Goal: Task Accomplishment & Management: Use online tool/utility

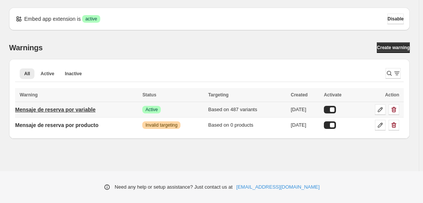
click at [82, 109] on p "Mensaje de reserva por variable" at bounding box center [55, 110] width 80 height 8
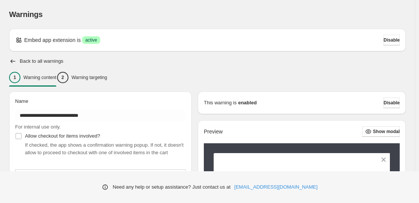
type input "**********"
click at [92, 79] on p "Warning targeting" at bounding box center [90, 78] width 36 height 6
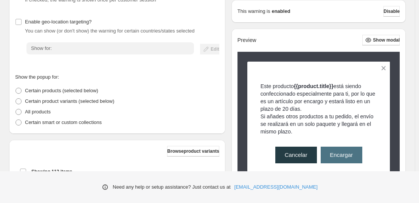
scroll to position [109, 0]
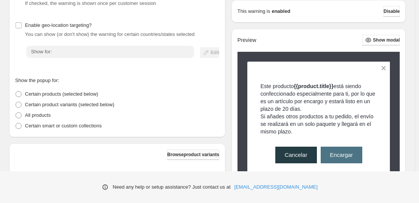
click at [191, 160] on button "Browse product variants" at bounding box center [193, 154] width 52 height 11
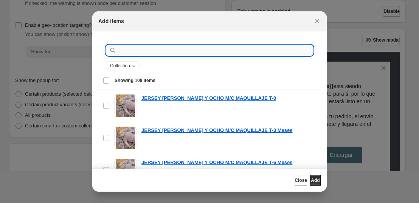
click at [154, 49] on input ":r1a:" at bounding box center [215, 50] width 195 height 11
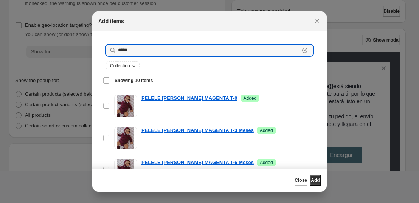
type input "*****"
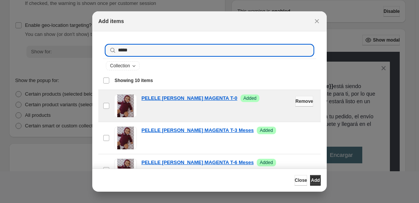
click at [296, 100] on span "Remove" at bounding box center [305, 101] width 18 height 6
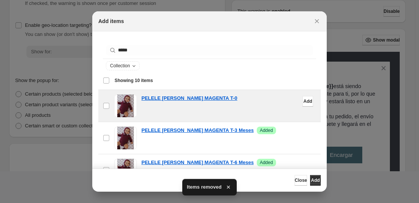
click at [285, 100] on div "PELELE [PERSON_NAME] MAGENTA T-0" at bounding box center [229, 99] width 175 height 8
click at [304, 101] on span "Add" at bounding box center [308, 101] width 9 height 6
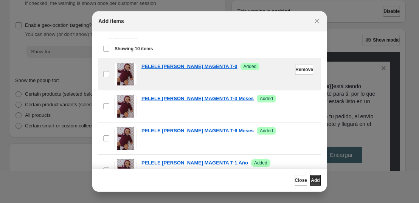
scroll to position [30, 0]
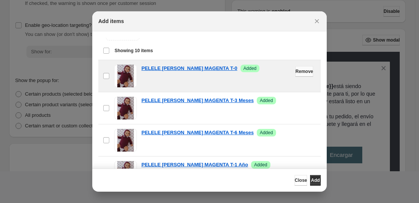
click at [296, 68] on button "Remove" at bounding box center [305, 71] width 18 height 11
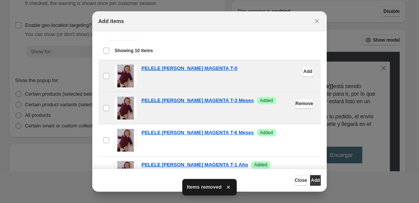
click at [296, 103] on span "Remove" at bounding box center [305, 104] width 18 height 6
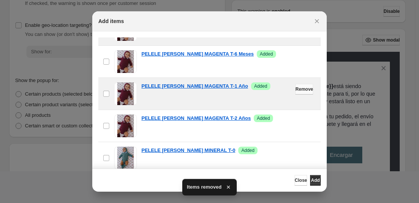
click at [296, 91] on span "Remove" at bounding box center [305, 89] width 18 height 6
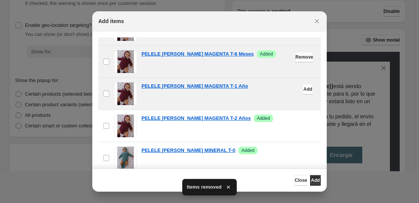
click at [296, 57] on span "Remove" at bounding box center [305, 57] width 18 height 6
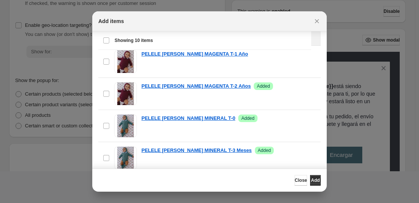
scroll to position [87, 0]
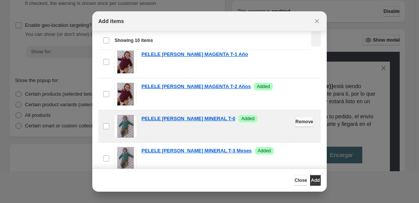
click at [296, 123] on span "Remove" at bounding box center [305, 122] width 18 height 6
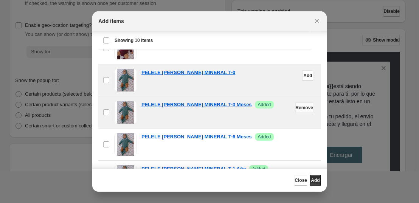
scroll to position [137, 0]
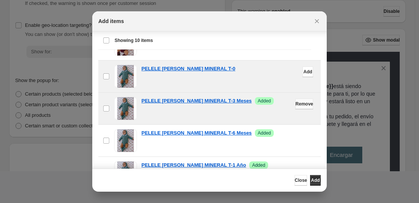
click at [296, 104] on span "Remove" at bounding box center [305, 104] width 18 height 6
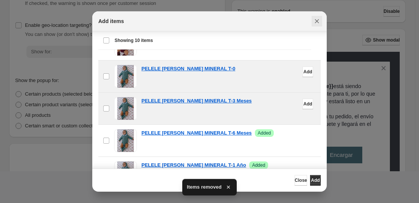
click at [319, 25] on button "Close" at bounding box center [317, 21] width 11 height 11
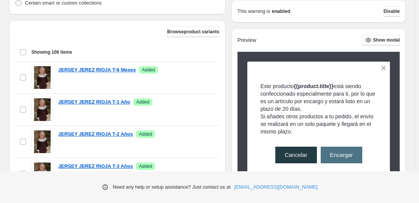
scroll to position [220, 0]
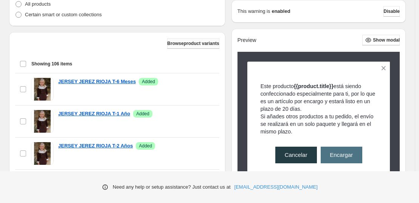
click at [178, 44] on span "Browse product variants" at bounding box center [193, 43] width 52 height 6
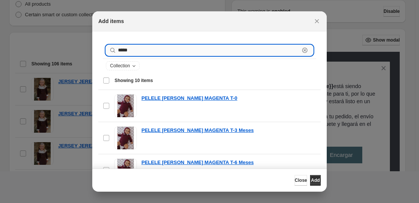
click at [125, 54] on input "*****" at bounding box center [209, 50] width 182 height 11
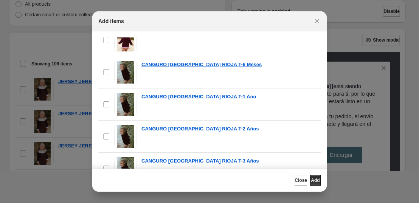
scroll to position [260, 0]
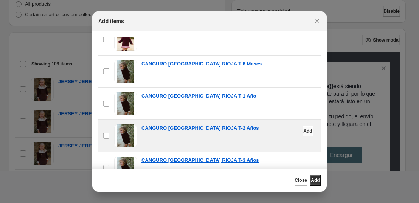
type input "**********"
click at [304, 131] on span "Add" at bounding box center [308, 131] width 9 height 6
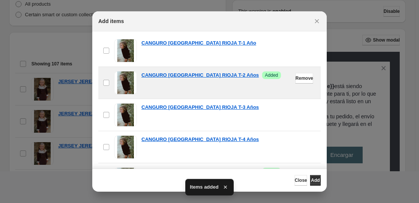
scroll to position [313, 0]
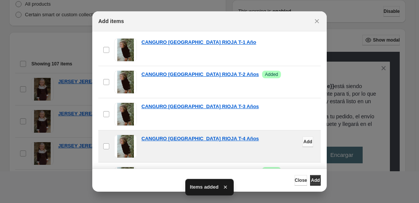
click at [304, 140] on span "Add" at bounding box center [308, 142] width 9 height 6
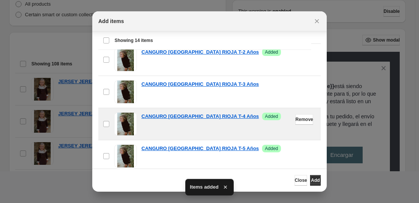
scroll to position [87, 0]
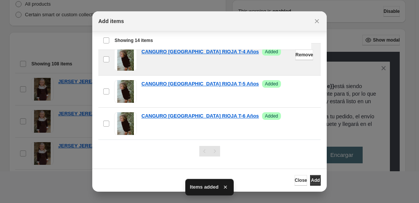
click at [335, 47] on div at bounding box center [209, 101] width 419 height 203
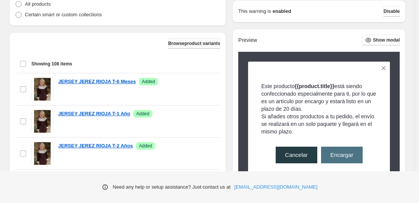
click at [191, 41] on span "Browse product variants" at bounding box center [194, 43] width 52 height 6
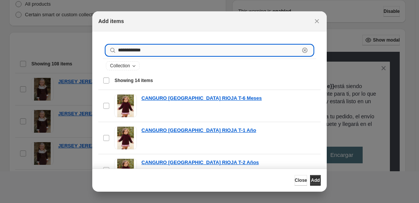
click at [126, 50] on input "**********" at bounding box center [209, 50] width 182 height 11
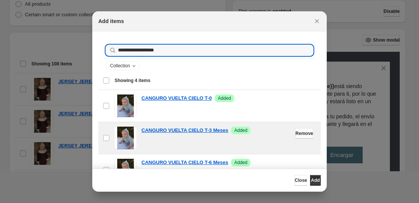
click at [298, 135] on span "Remove" at bounding box center [305, 134] width 18 height 6
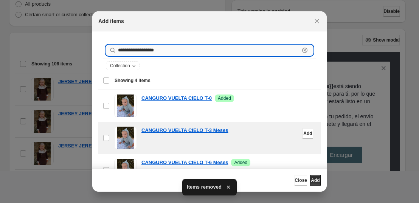
click at [167, 50] on input "**********" at bounding box center [209, 50] width 182 height 11
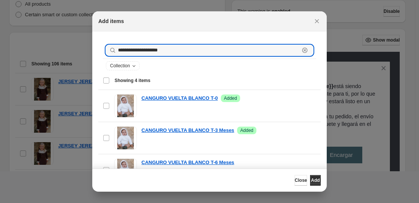
type input "**********"
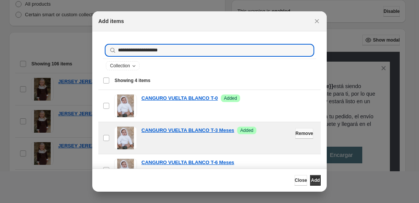
click at [296, 133] on span "Remove" at bounding box center [305, 134] width 18 height 6
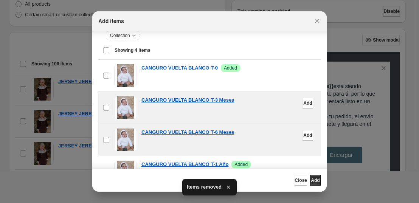
scroll to position [39, 0]
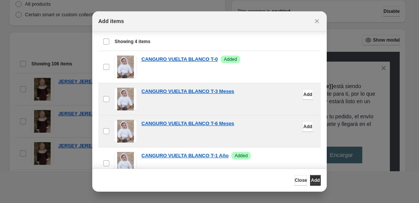
click at [293, 138] on div "CANGURO VUELTA BLANCO T-6 Meses" at bounding box center [229, 131] width 175 height 23
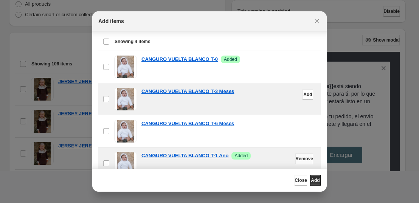
click at [296, 160] on span "Remove" at bounding box center [305, 159] width 18 height 6
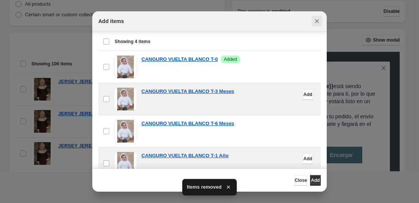
click at [321, 20] on button "Close" at bounding box center [317, 21] width 11 height 11
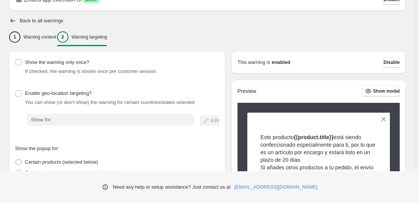
scroll to position [0, 0]
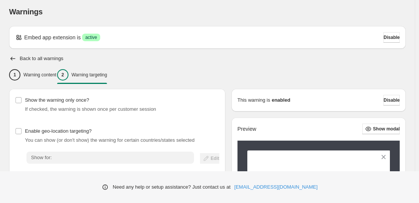
click at [321, 20] on div "Warnings. This page is ready Warnings" at bounding box center [207, 11] width 397 height 29
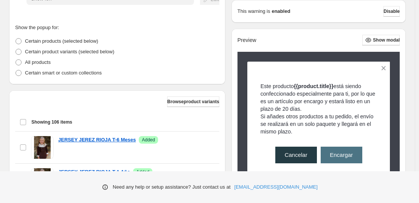
scroll to position [163, 0]
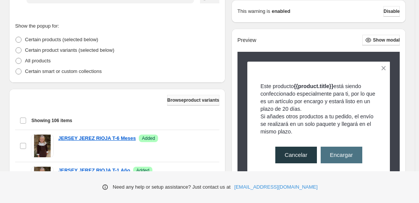
click at [182, 101] on span "Browse product variants" at bounding box center [193, 100] width 52 height 6
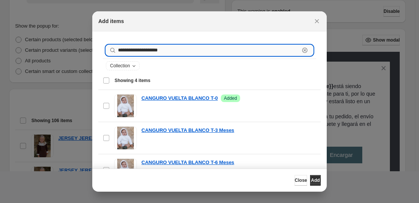
click at [167, 50] on input "**********" at bounding box center [209, 50] width 182 height 11
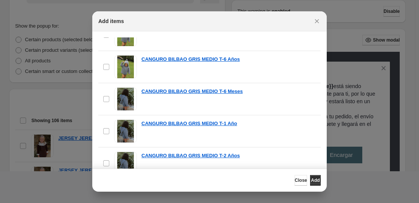
scroll to position [2739, 0]
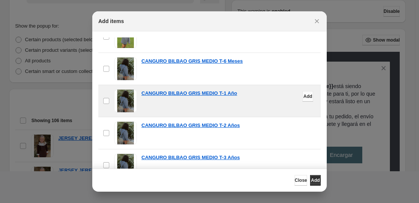
click at [304, 96] on span "Add" at bounding box center [308, 96] width 9 height 6
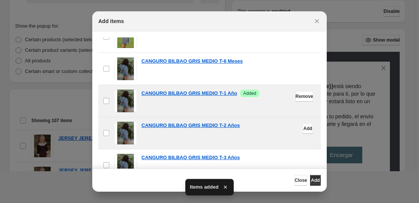
click at [304, 129] on span "Add" at bounding box center [308, 129] width 9 height 6
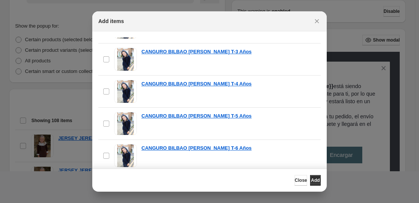
scroll to position [0, 0]
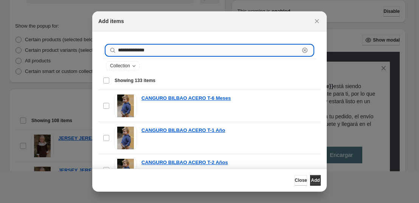
click at [148, 48] on input "**********" at bounding box center [209, 50] width 182 height 11
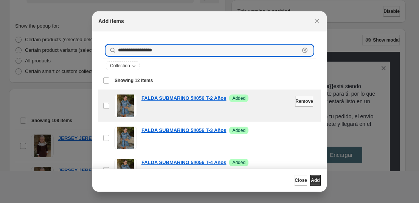
type input "**********"
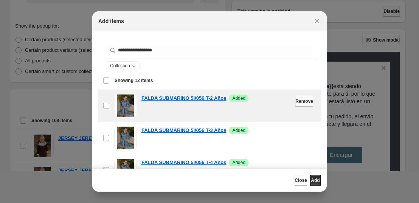
click at [296, 102] on span "Remove" at bounding box center [305, 101] width 18 height 6
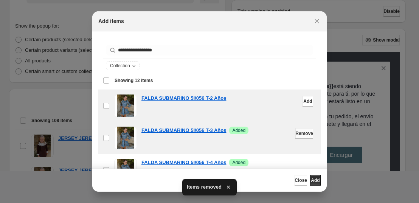
click at [296, 135] on span "Remove" at bounding box center [305, 134] width 18 height 6
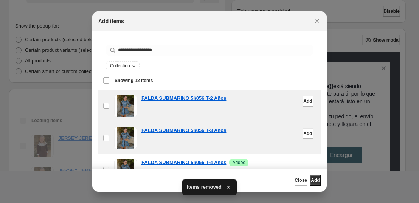
click at [304, 135] on span "Add" at bounding box center [308, 134] width 9 height 6
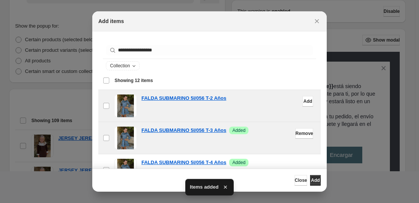
click at [296, 135] on span "Remove" at bounding box center [305, 134] width 18 height 6
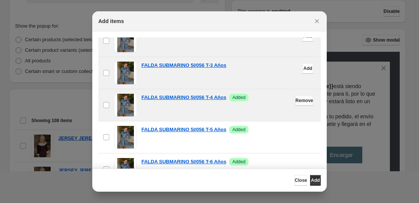
click at [296, 100] on span "Remove" at bounding box center [305, 101] width 18 height 6
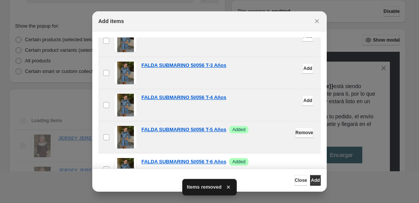
click at [296, 134] on span "Remove" at bounding box center [305, 133] width 18 height 6
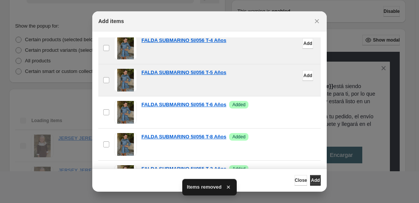
scroll to position [122, 0]
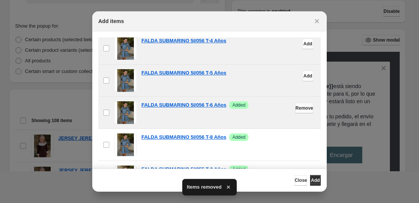
click at [296, 112] on button "Remove" at bounding box center [305, 108] width 18 height 11
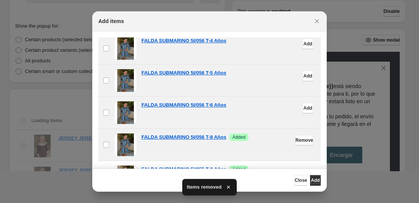
click at [296, 142] on span "Remove" at bounding box center [305, 140] width 18 height 6
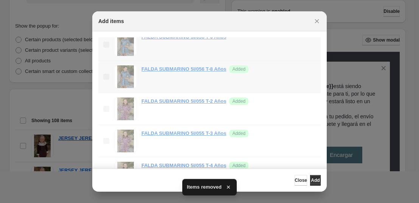
scroll to position [220, 0]
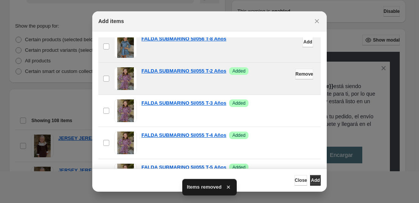
click at [296, 75] on span "Remove" at bounding box center [305, 74] width 18 height 6
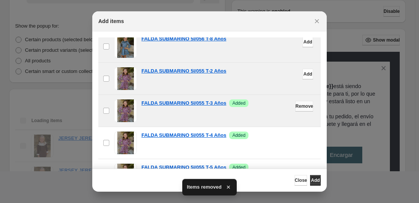
click at [296, 110] on button "Remove" at bounding box center [305, 106] width 18 height 11
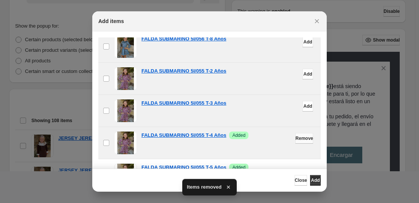
click at [296, 142] on button "Remove" at bounding box center [305, 138] width 18 height 11
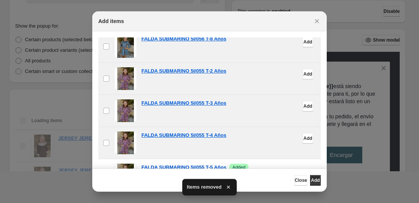
scroll to position [249, 0]
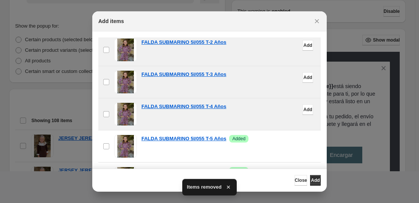
click at [296, 142] on span "Remove" at bounding box center [305, 142] width 18 height 6
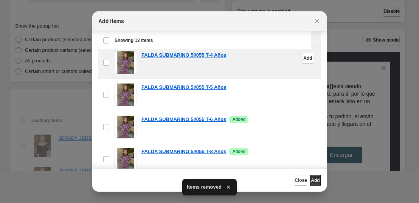
scroll to position [28, 0]
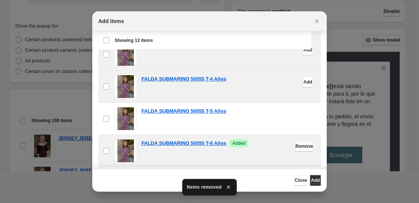
click at [296, 146] on span "Remove" at bounding box center [305, 146] width 18 height 6
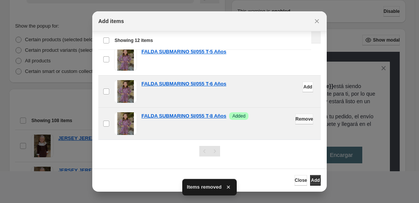
click at [296, 120] on span "Remove" at bounding box center [305, 119] width 18 height 6
